Goal: Share content: Share content

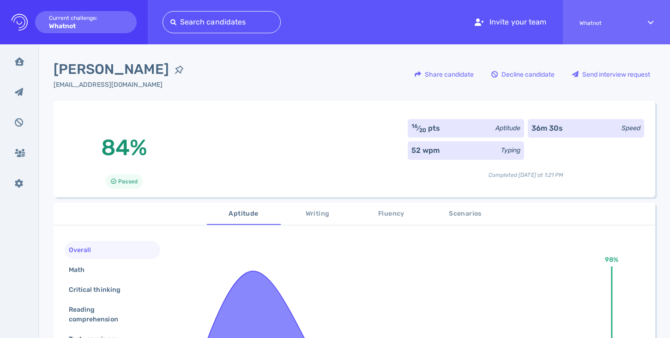
click at [206, 23] on div at bounding box center [221, 22] width 103 height 13
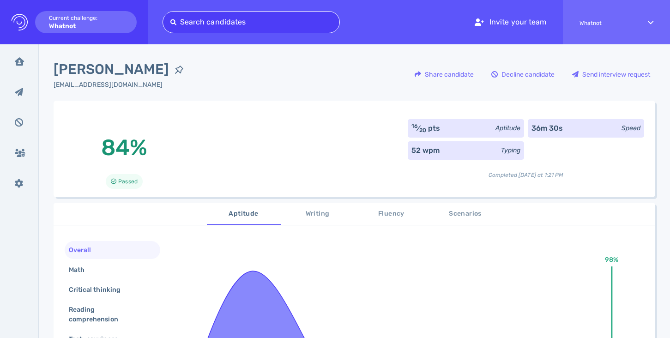
paste input "[EMAIL_ADDRESS][DOMAIN_NAME]"
type input "[EMAIL_ADDRESS][DOMAIN_NAME]"
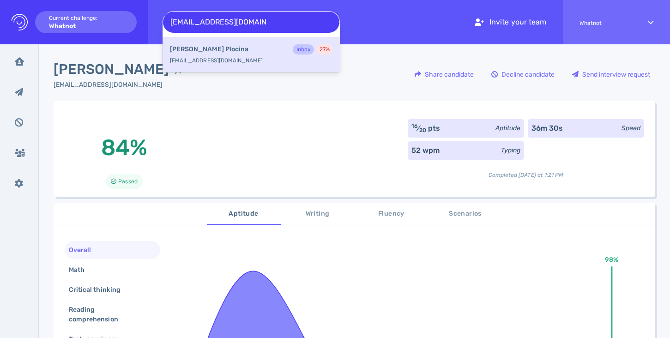
click at [208, 52] on b "[PERSON_NAME]" at bounding box center [209, 49] width 78 height 10
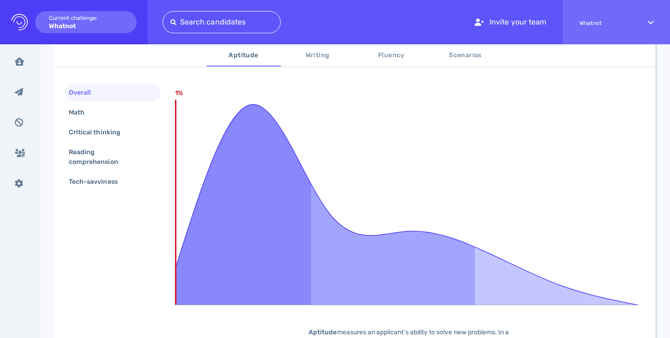
scroll to position [160, 0]
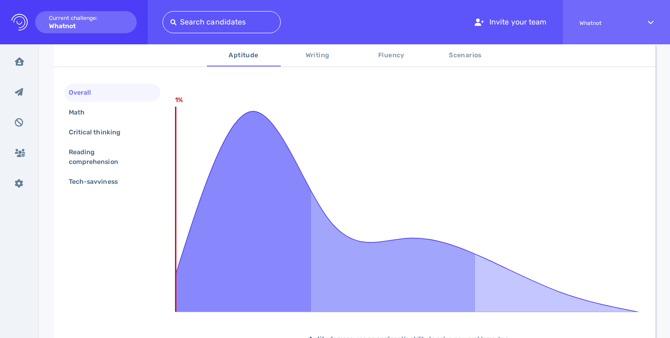
click at [467, 56] on span "Scenarios" at bounding box center [465, 56] width 63 height 12
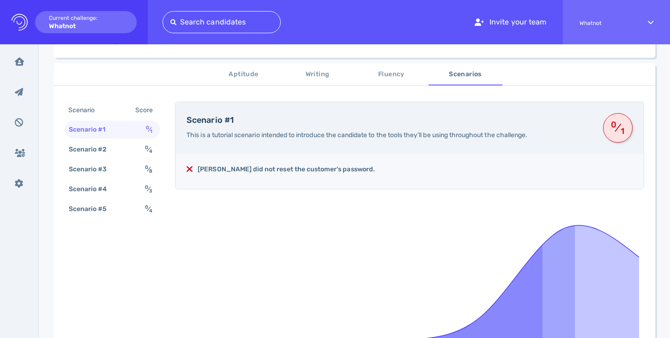
scroll to position [129, 0]
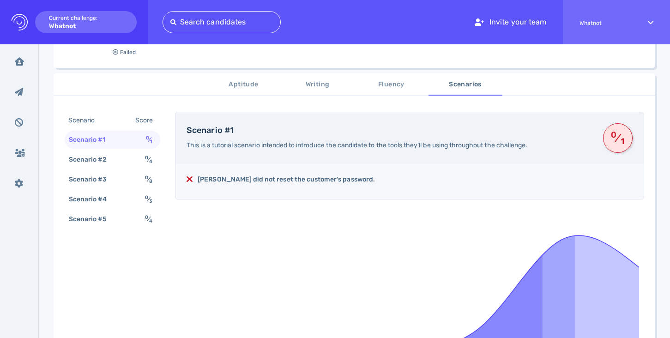
click at [384, 86] on span "Fluency" at bounding box center [391, 85] width 63 height 12
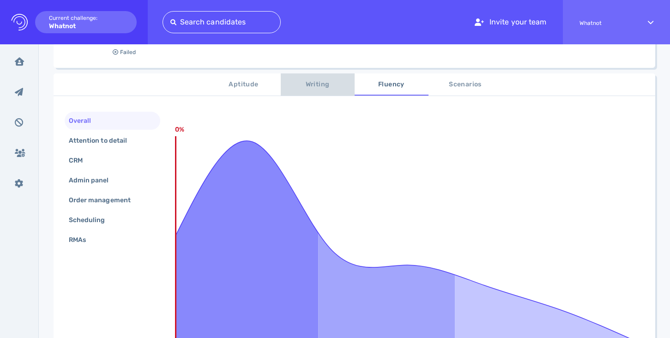
click at [329, 80] on span "Writing" at bounding box center [317, 85] width 63 height 12
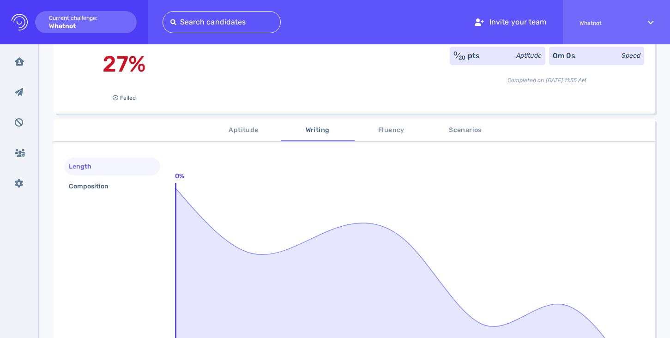
scroll to position [0, 0]
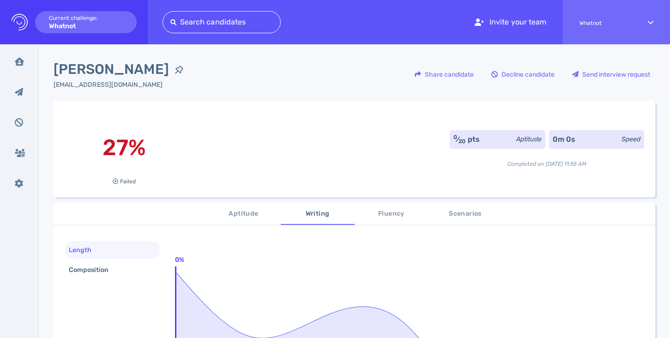
click at [234, 220] on button "Aptitude" at bounding box center [244, 214] width 74 height 22
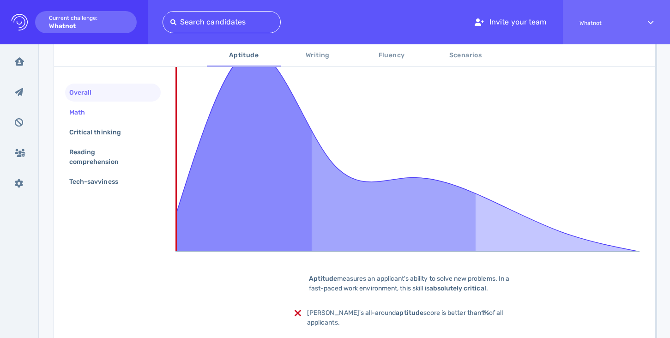
click at [112, 109] on div "Math" at bounding box center [113, 112] width 96 height 18
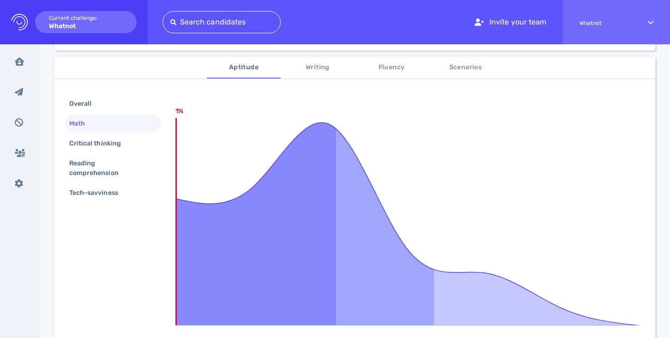
scroll to position [136, 0]
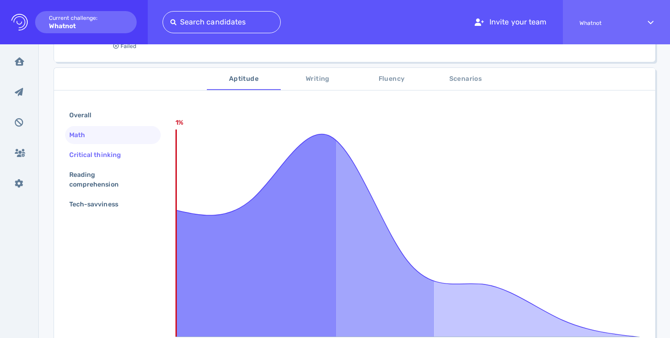
click at [100, 151] on div "Critical thinking" at bounding box center [99, 154] width 65 height 13
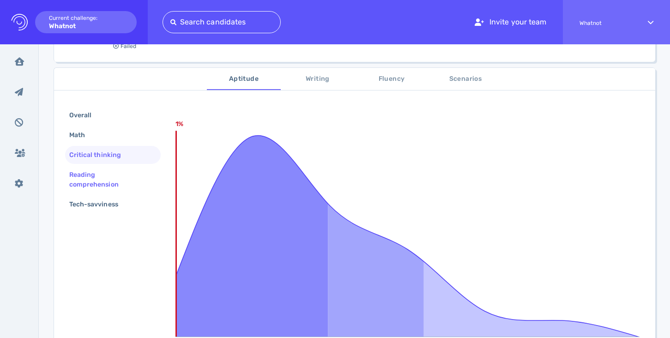
click at [99, 178] on div "Reading comprehension" at bounding box center [109, 179] width 84 height 23
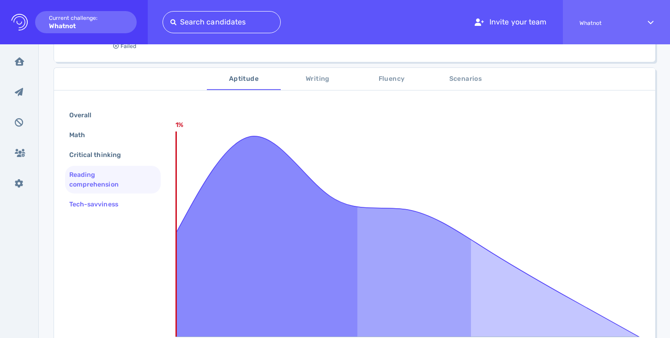
click at [98, 203] on div "Tech-savviness" at bounding box center [98, 204] width 62 height 13
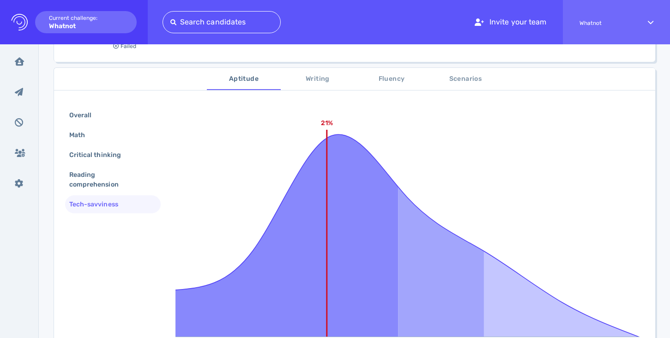
click at [314, 81] on span "Writing" at bounding box center [317, 79] width 63 height 12
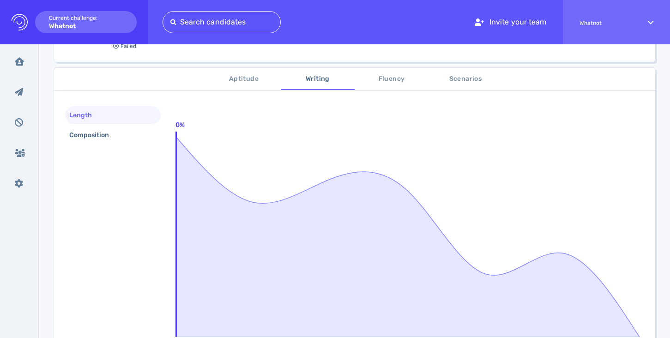
click at [398, 75] on span "Fluency" at bounding box center [391, 79] width 63 height 12
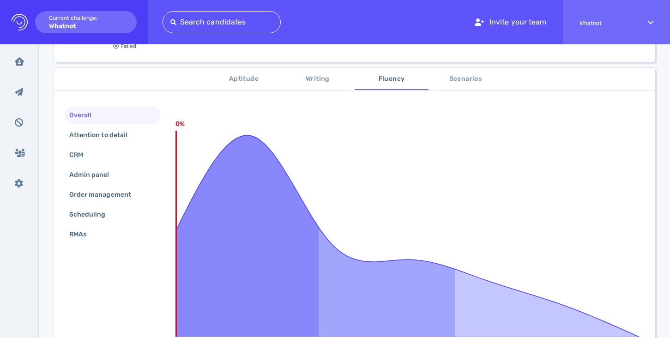
click at [457, 82] on span "Scenarios" at bounding box center [465, 79] width 63 height 12
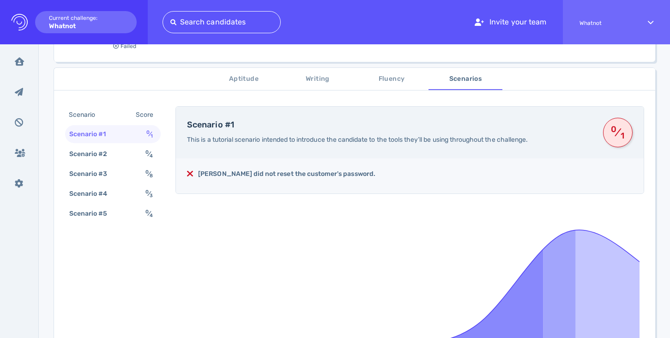
scroll to position [0, 0]
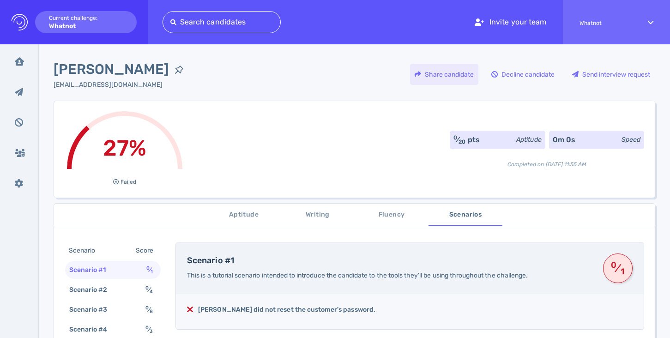
click at [445, 72] on div "Share candidate" at bounding box center [444, 74] width 68 height 21
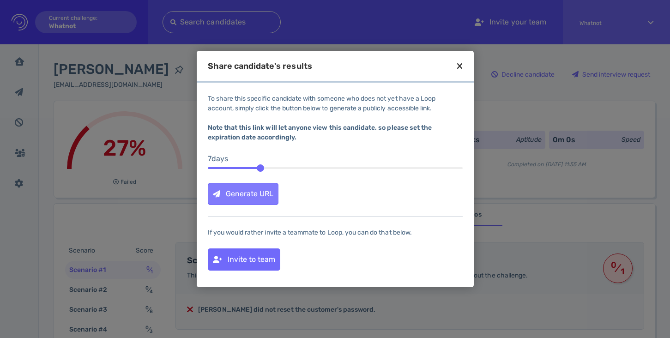
click at [245, 194] on div "Generate URL" at bounding box center [243, 193] width 70 height 21
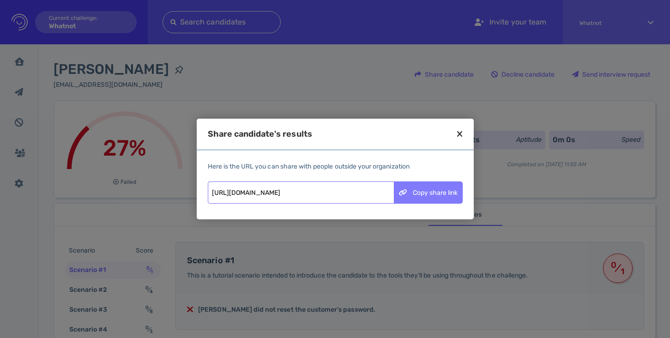
click at [416, 191] on div "Copy share link" at bounding box center [428, 192] width 68 height 21
click at [458, 133] on icon at bounding box center [459, 134] width 5 height 8
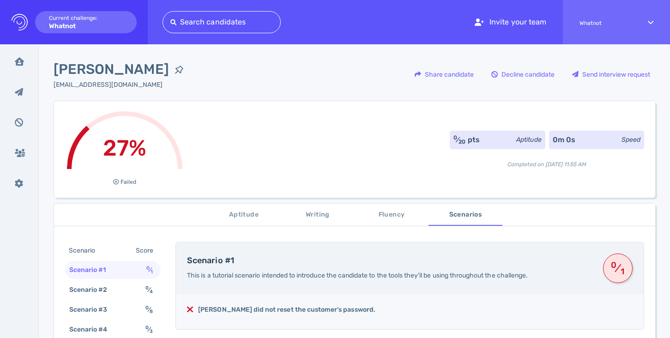
click at [238, 19] on div at bounding box center [221, 22] width 103 height 13
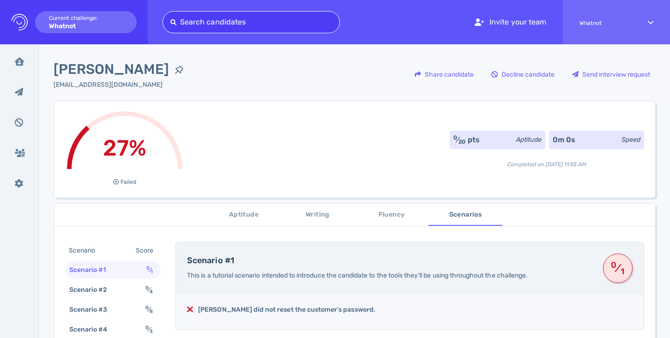
paste input "rafaelfgon@hotmail.com"
type input "rafaelfgon@hotmail.com"
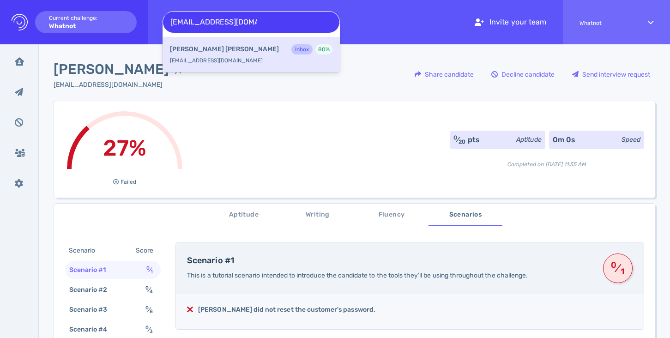
click at [225, 56] on div "Rafael Ferreira Inbox 80 % rafaelfgon@hotmail.com" at bounding box center [251, 55] width 177 height 36
